Goal: Transaction & Acquisition: Subscribe to service/newsletter

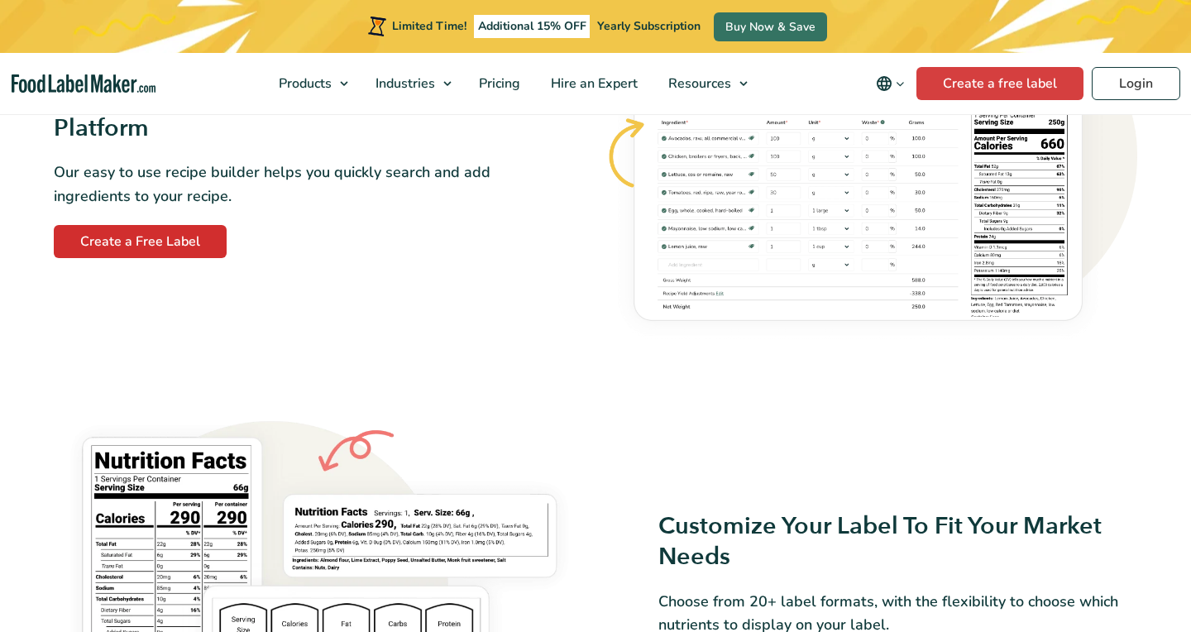
scroll to position [1069, 0]
click at [199, 242] on link "Create a Free Label" at bounding box center [140, 241] width 173 height 33
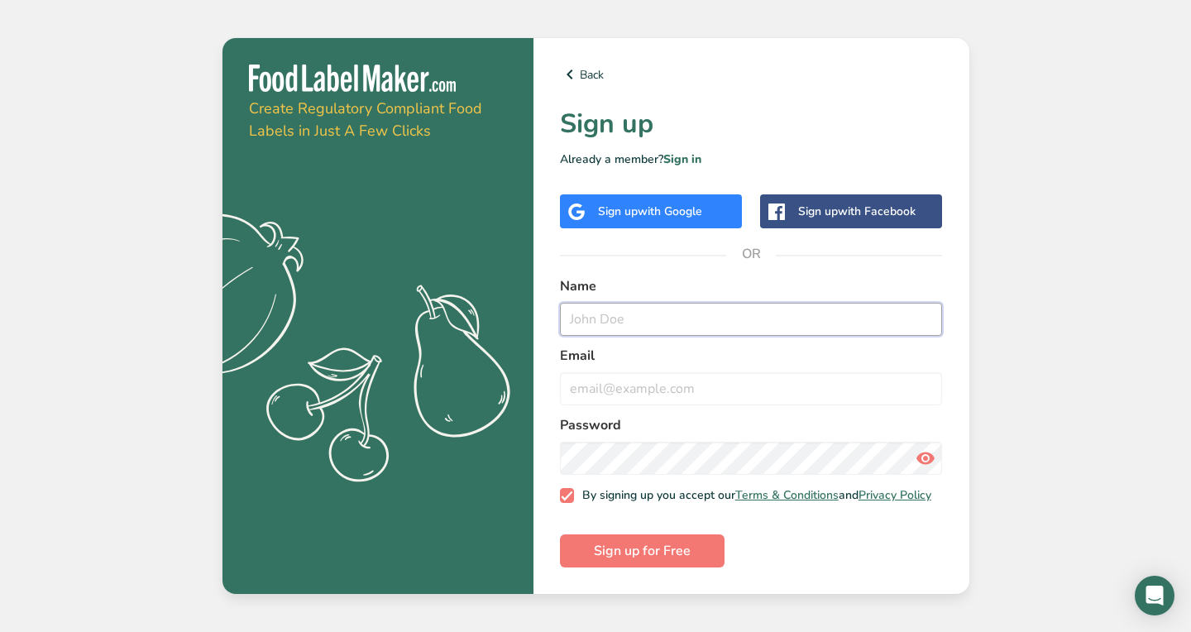
click at [599, 323] on input "text" at bounding box center [751, 319] width 383 height 33
